Goal: Find specific page/section: Find specific page/section

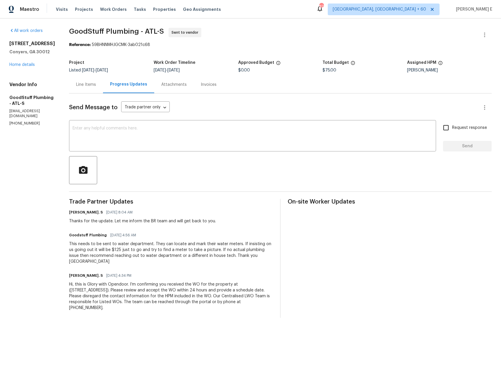
click at [96, 85] on div "Line Items" at bounding box center [86, 85] width 20 height 6
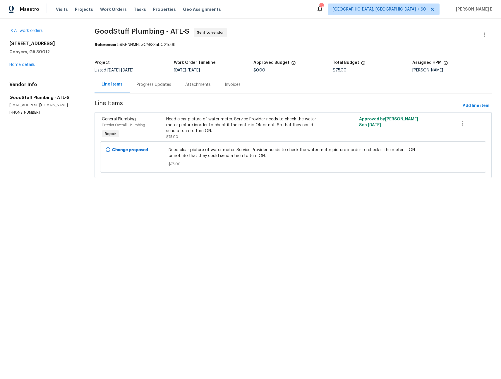
click at [155, 86] on div "Progress Updates" at bounding box center [154, 85] width 35 height 6
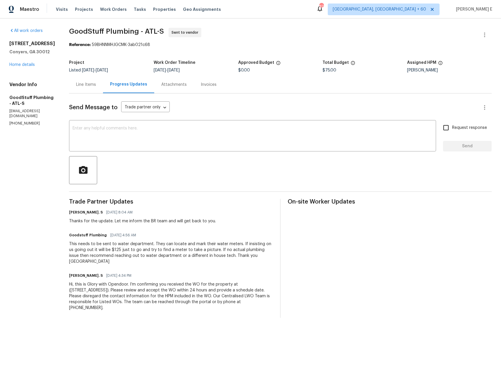
click at [93, 87] on div "Line Items" at bounding box center [86, 85] width 20 height 6
